Goal: Transaction & Acquisition: Purchase product/service

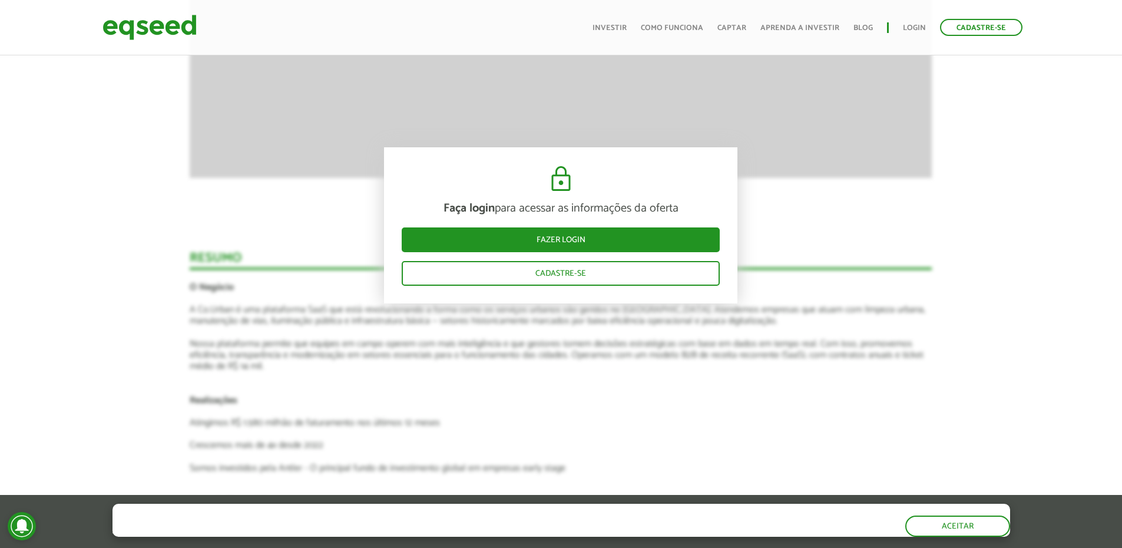
scroll to position [1649, 0]
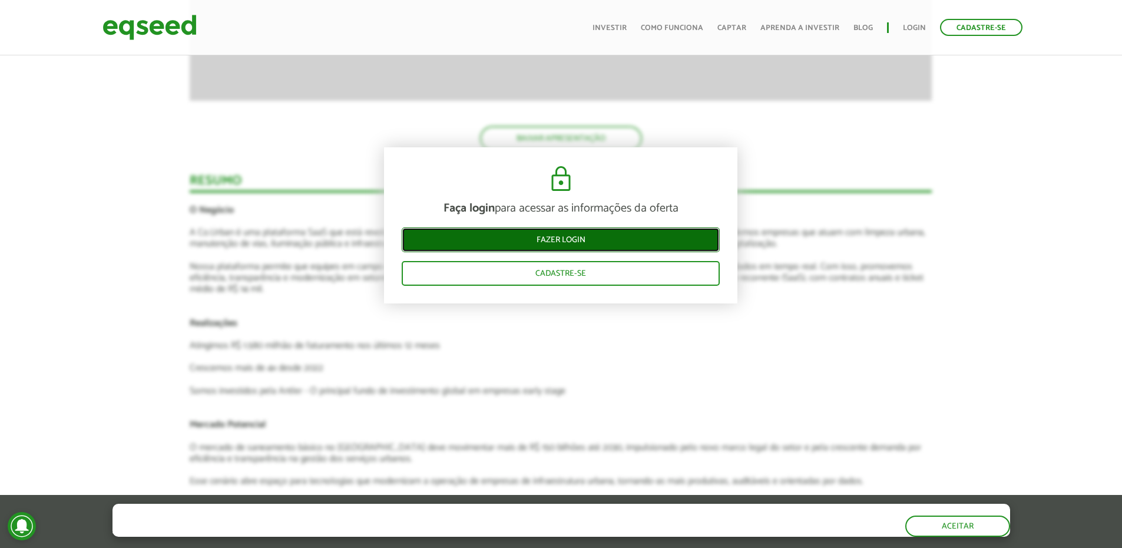
click at [572, 239] on link "Fazer login" at bounding box center [561, 239] width 318 height 25
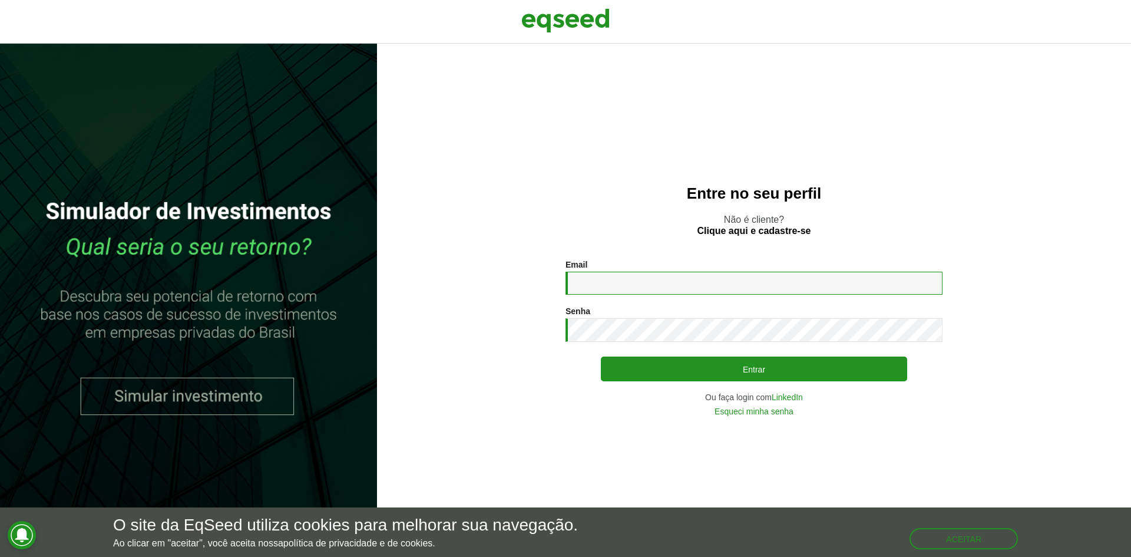
click at [750, 279] on input "Email *" at bounding box center [753, 283] width 377 height 23
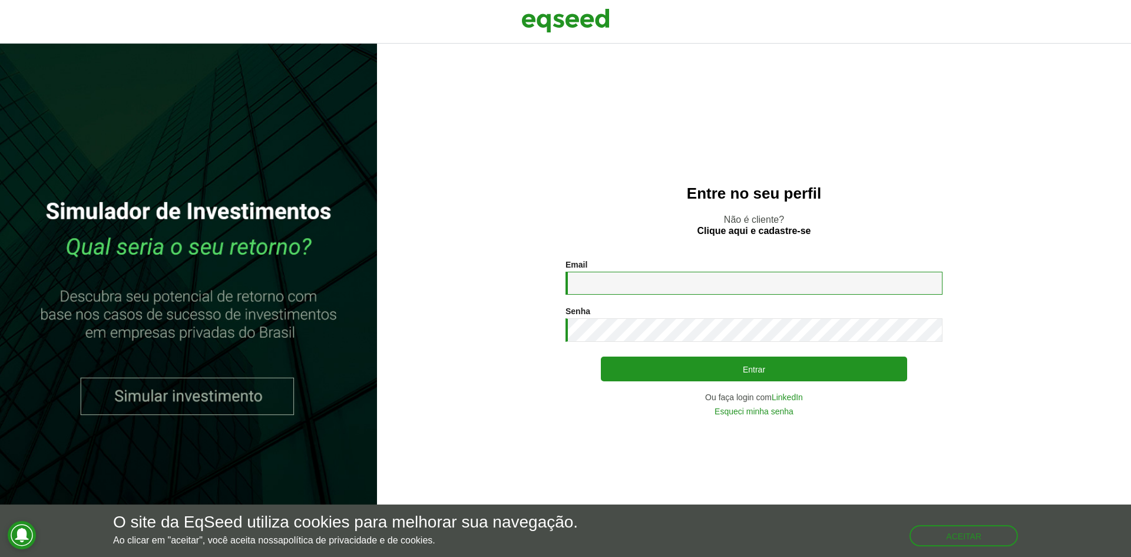
type input "**********"
click at [601, 356] on button "Entrar" at bounding box center [754, 368] width 306 height 25
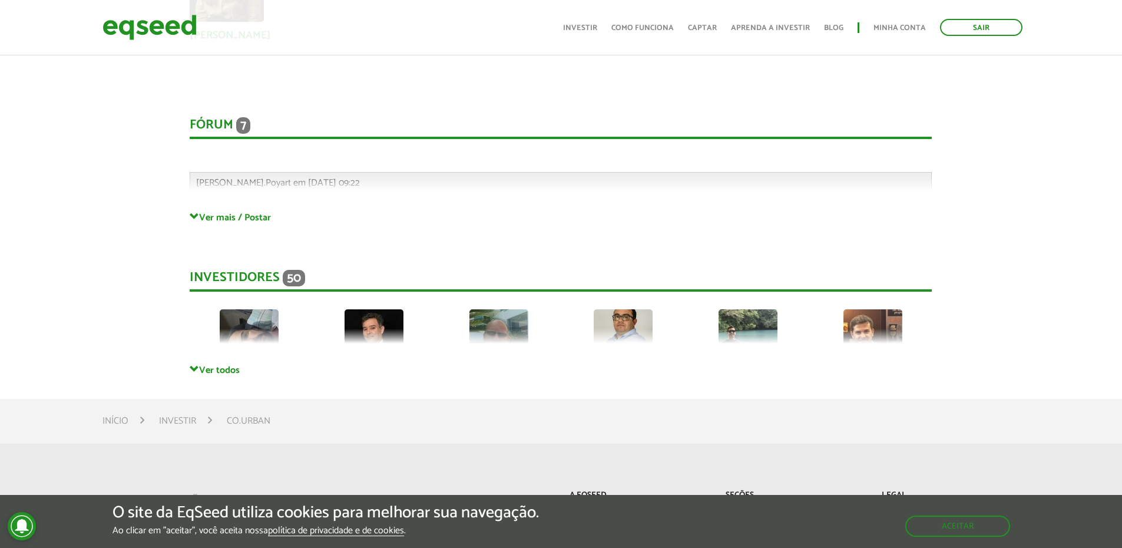
scroll to position [2650, 0]
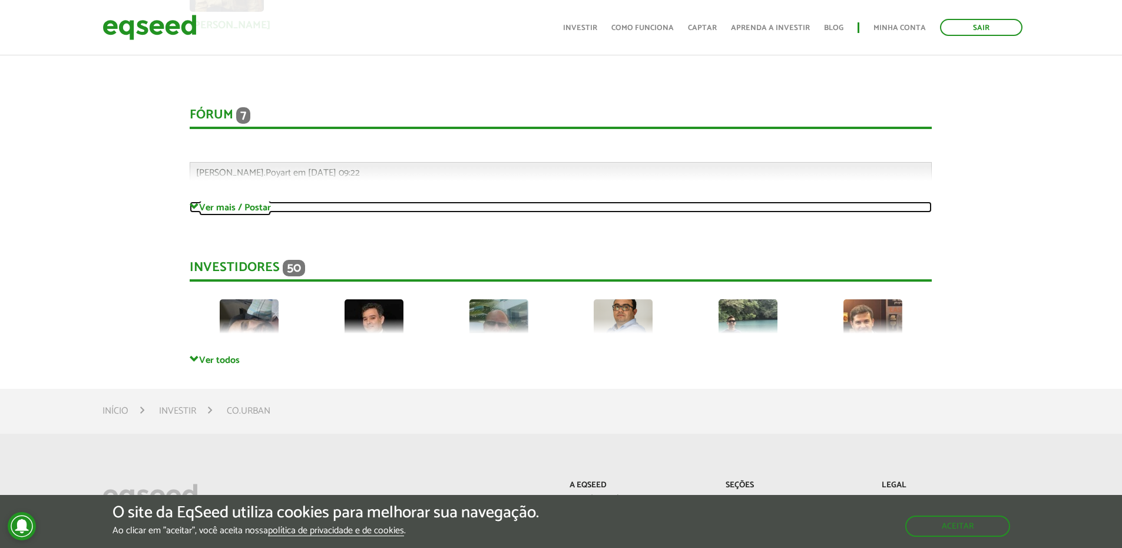
click at [213, 209] on link "Ver mais / Postar" at bounding box center [561, 206] width 742 height 11
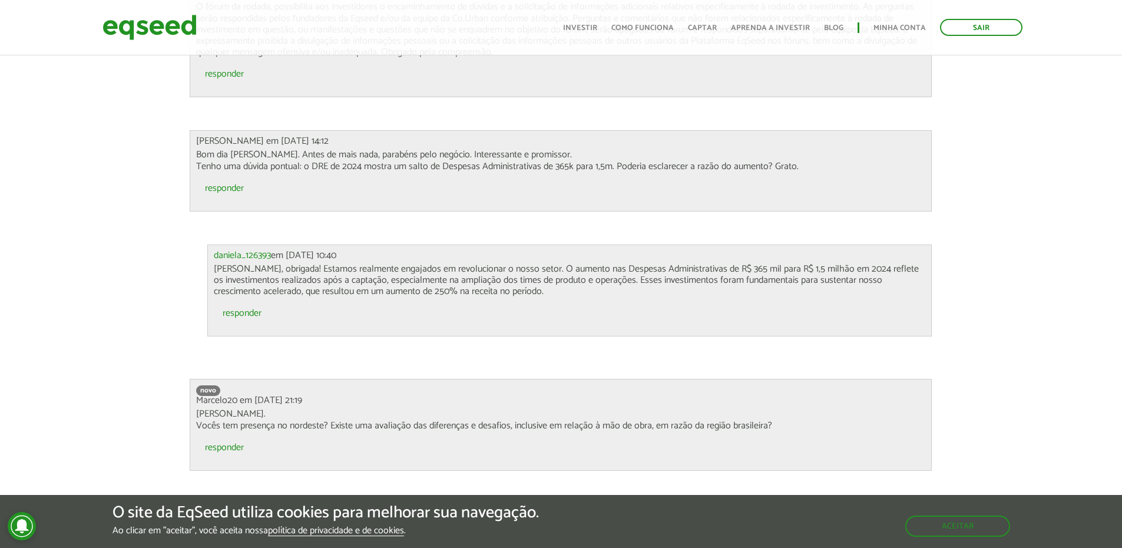
scroll to position [2886, 0]
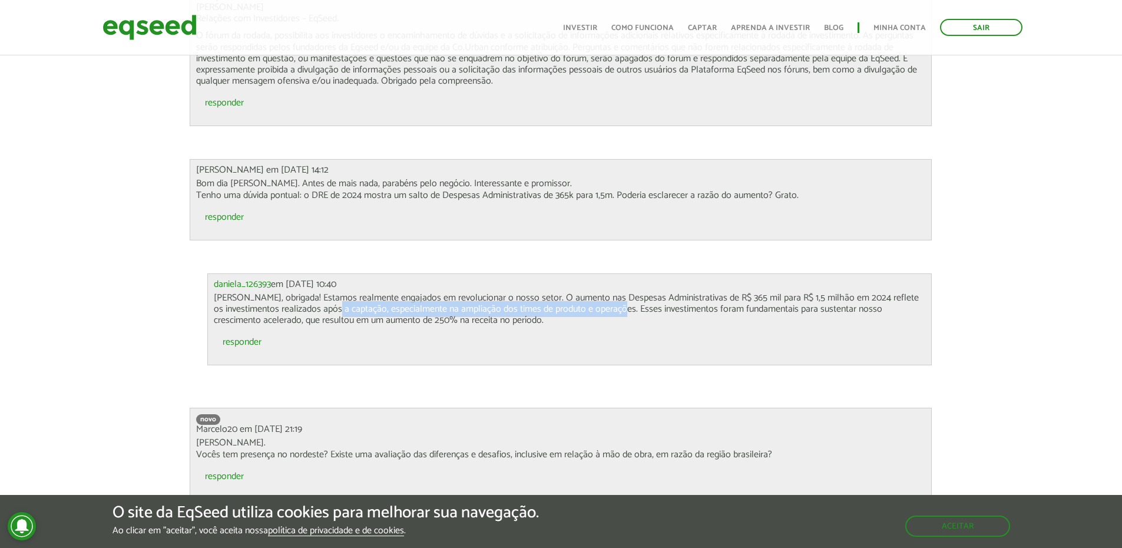
drag, startPoint x: 332, startPoint y: 309, endPoint x: 625, endPoint y: 313, distance: 292.8
click at [621, 312] on p "[PERSON_NAME], obrigada! Estamos realmente engajados em revolucionar o nosso se…" at bounding box center [570, 309] width 712 height 34
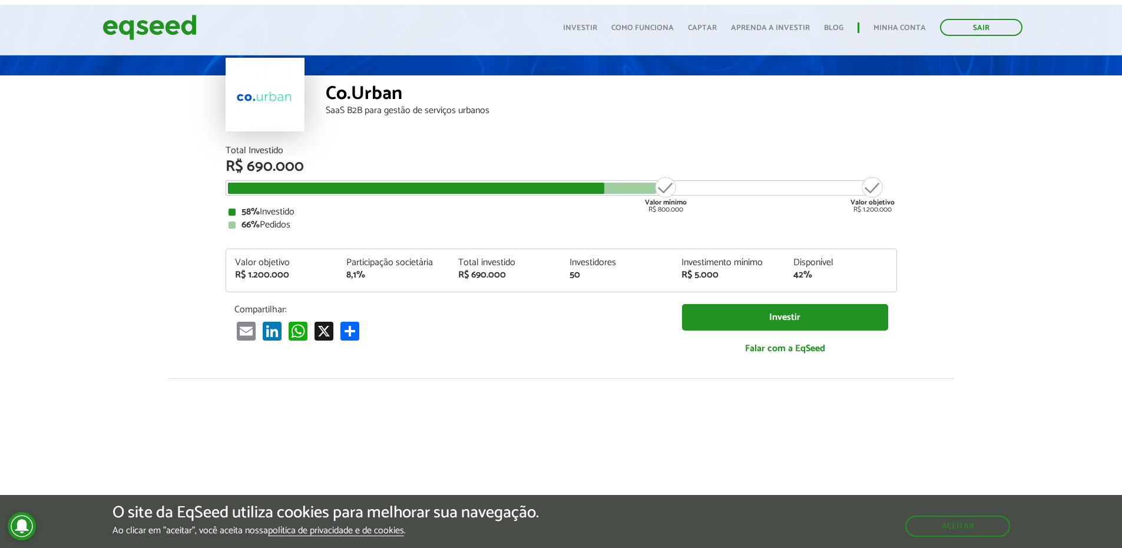
scroll to position [0, 0]
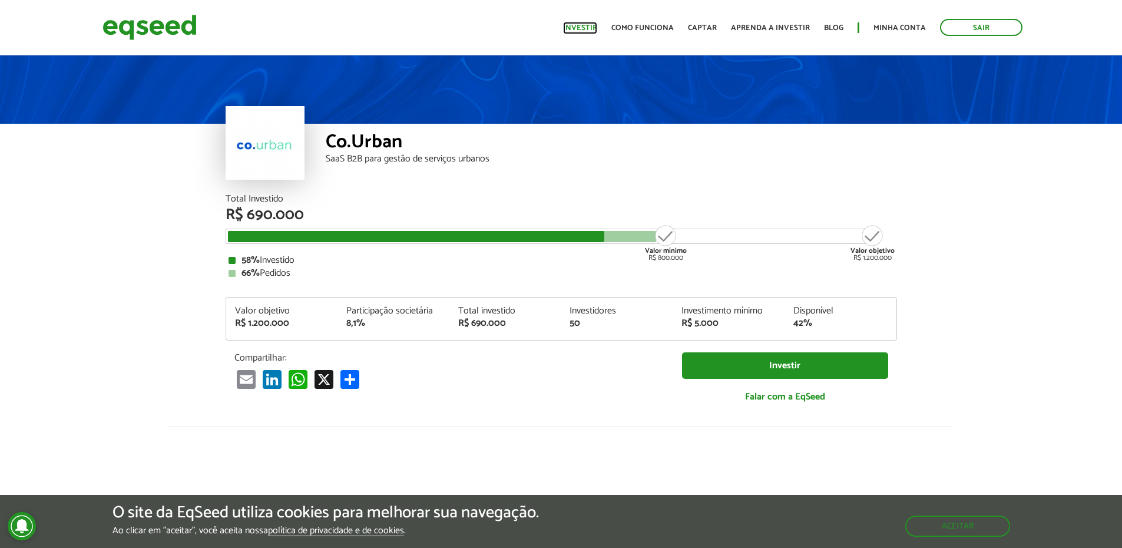
click at [589, 29] on link "Investir" at bounding box center [580, 28] width 34 height 8
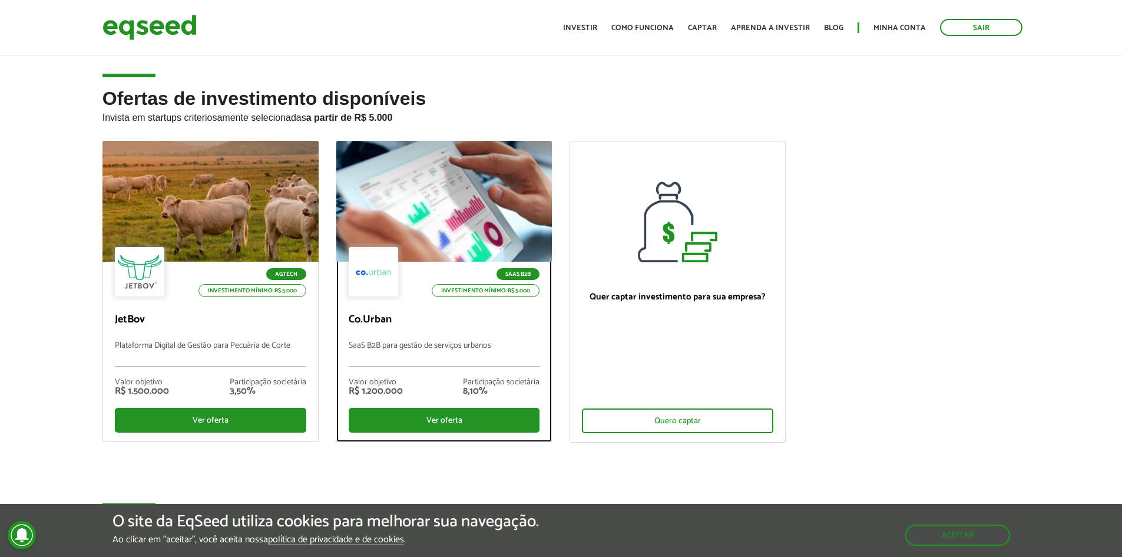
click at [494, 347] on p "SaaS B2B para gestão de serviços urbanos" at bounding box center [444, 353] width 191 height 25
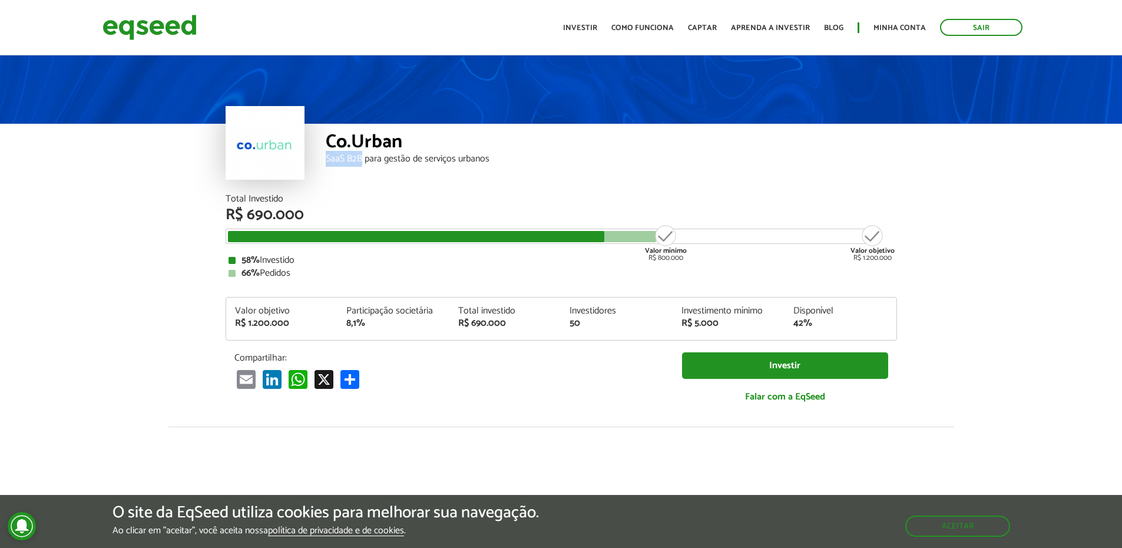
drag, startPoint x: 327, startPoint y: 157, endPoint x: 362, endPoint y: 160, distance: 34.2
click at [362, 160] on div "SaaS B2B para gestão de serviços urbanos" at bounding box center [611, 158] width 571 height 9
copy div "SaaS B2B"
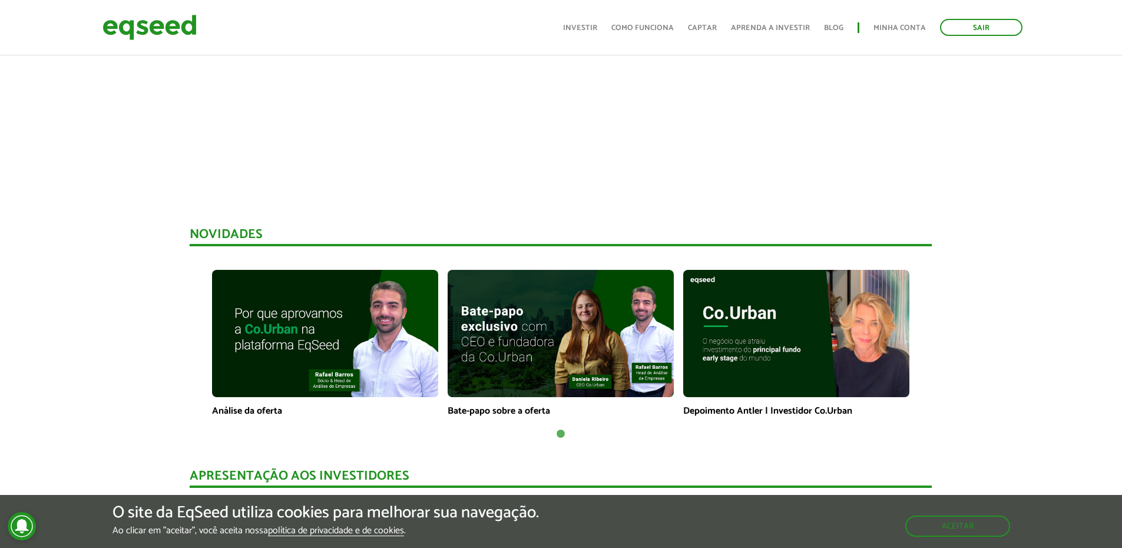
scroll to position [648, 0]
click at [649, 366] on img at bounding box center [561, 332] width 226 height 127
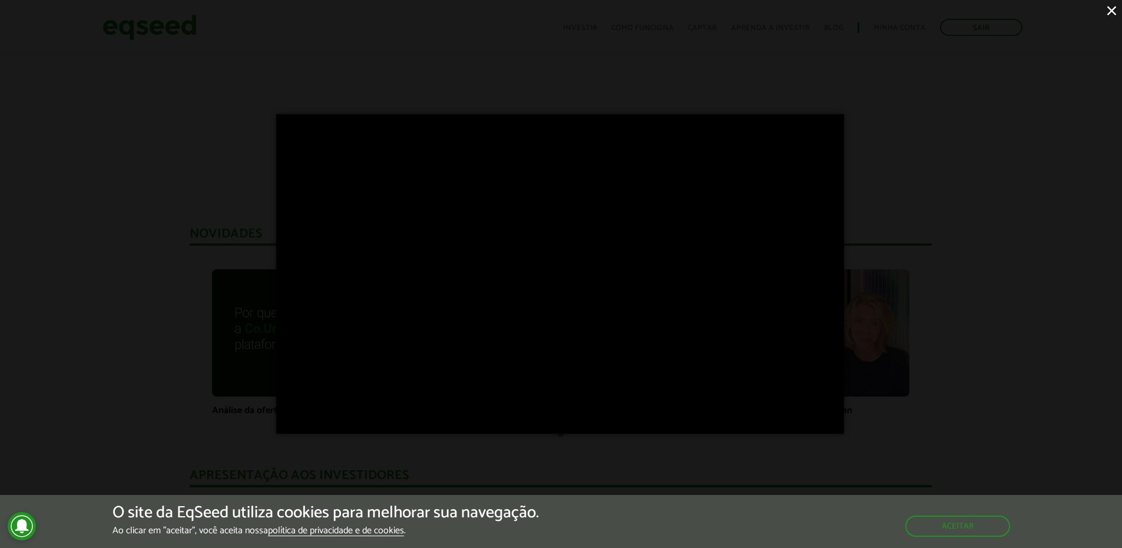
click at [990, 271] on div "×" at bounding box center [561, 274] width 1122 height 548
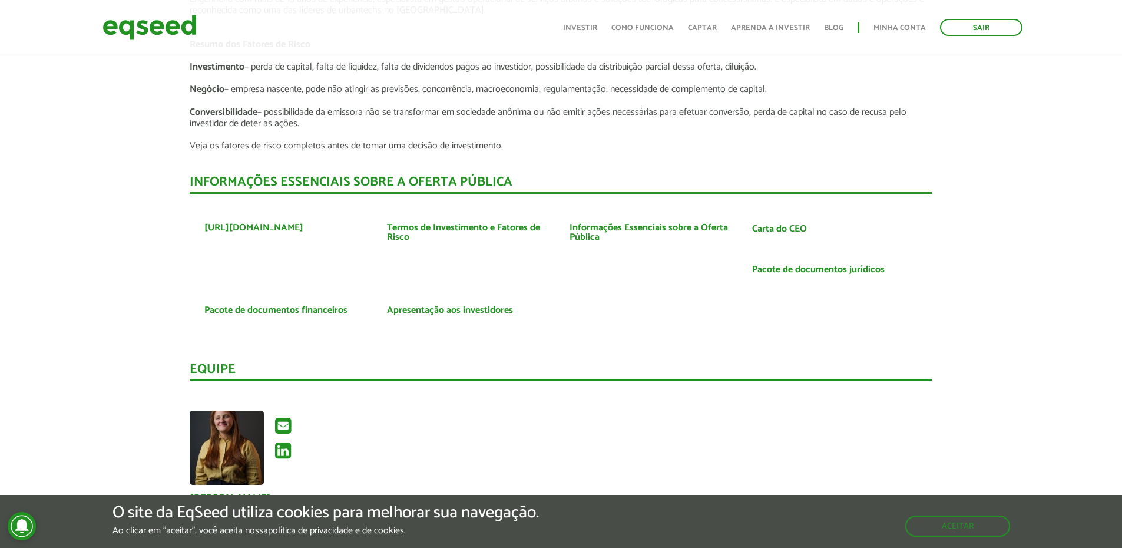
scroll to position [2179, 0]
